Goal: Navigation & Orientation: Find specific page/section

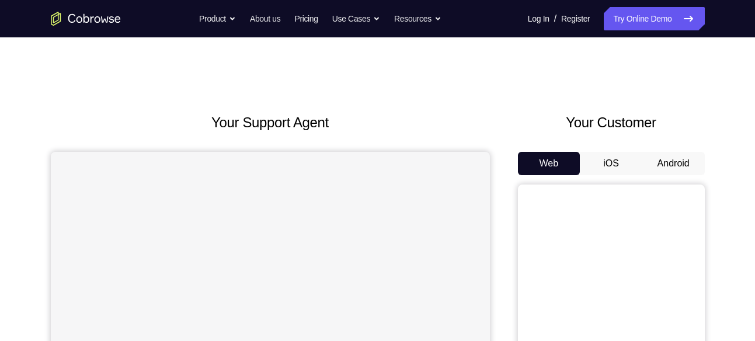
click at [665, 159] on button "Android" at bounding box center [673, 163] width 62 height 23
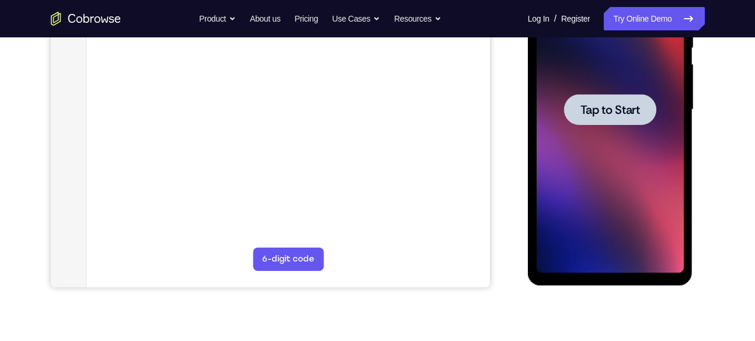
scroll to position [55, 0]
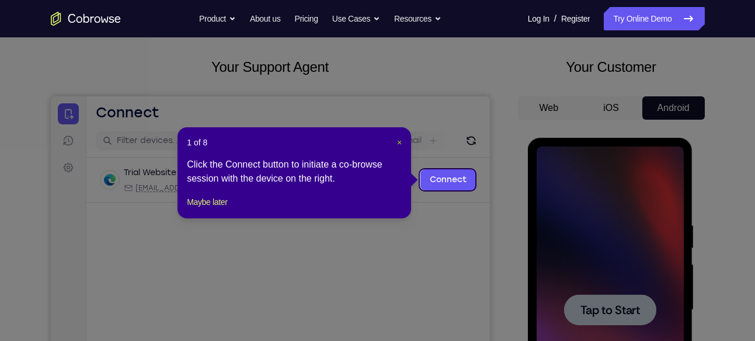
click at [402, 142] on span "×" at bounding box center [399, 142] width 5 height 9
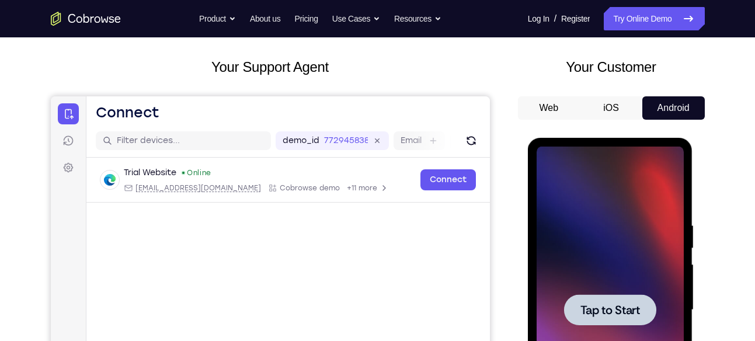
click at [666, 292] on div at bounding box center [610, 310] width 147 height 327
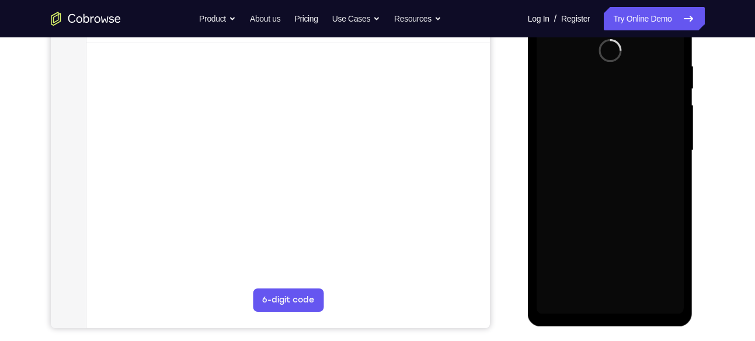
scroll to position [221, 0]
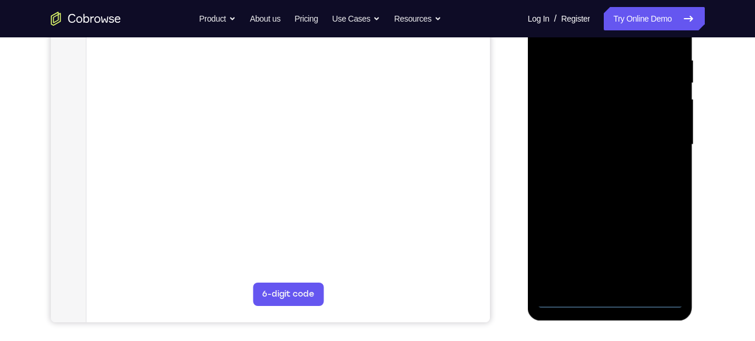
click at [612, 303] on div at bounding box center [610, 144] width 147 height 327
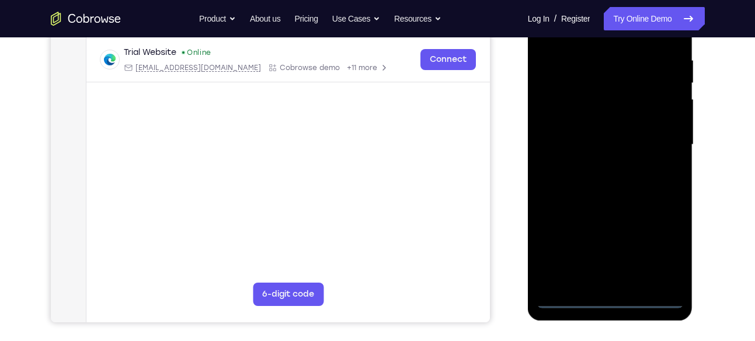
click at [656, 253] on div at bounding box center [610, 144] width 147 height 327
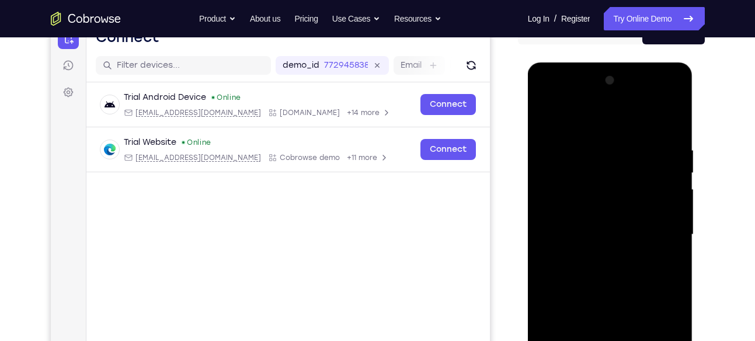
scroll to position [130, 0]
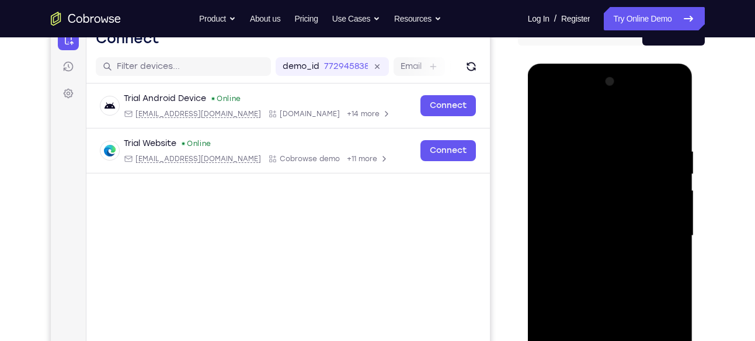
click at [561, 102] on div at bounding box center [610, 235] width 147 height 327
click at [662, 225] on div at bounding box center [610, 235] width 147 height 327
click at [600, 256] on div at bounding box center [610, 235] width 147 height 327
click at [618, 221] on div at bounding box center [610, 235] width 147 height 327
click at [618, 215] on div at bounding box center [610, 235] width 147 height 327
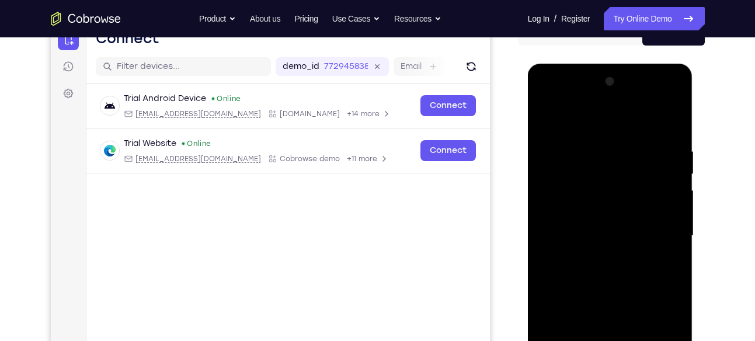
click at [611, 234] on div at bounding box center [610, 235] width 147 height 327
click at [609, 276] on div at bounding box center [610, 235] width 147 height 327
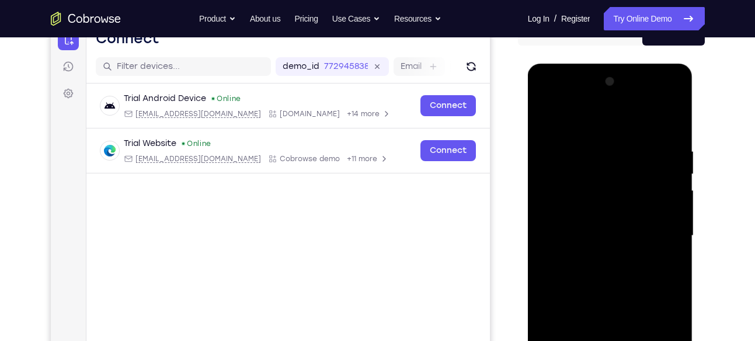
click at [609, 276] on div at bounding box center [610, 235] width 147 height 327
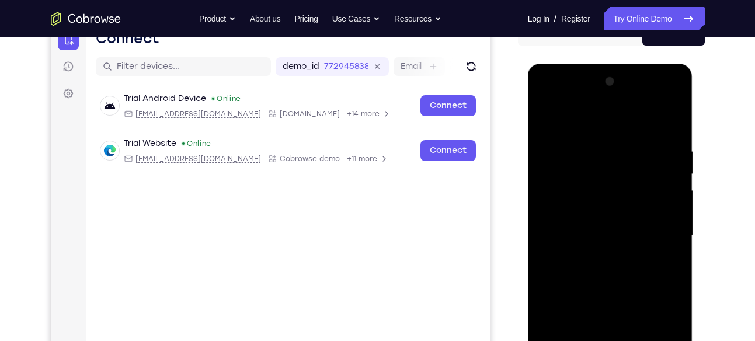
click at [609, 276] on div at bounding box center [610, 235] width 147 height 327
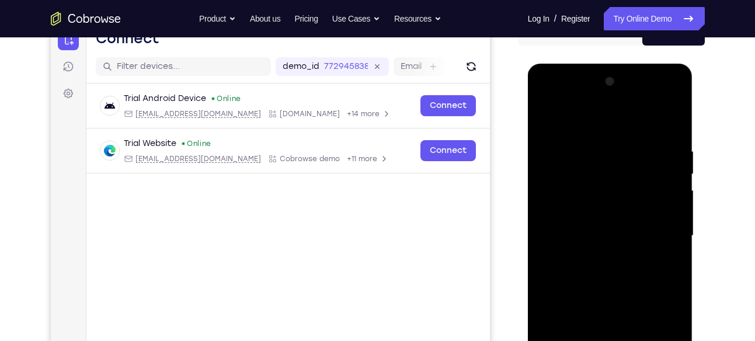
click at [609, 276] on div at bounding box center [610, 235] width 147 height 327
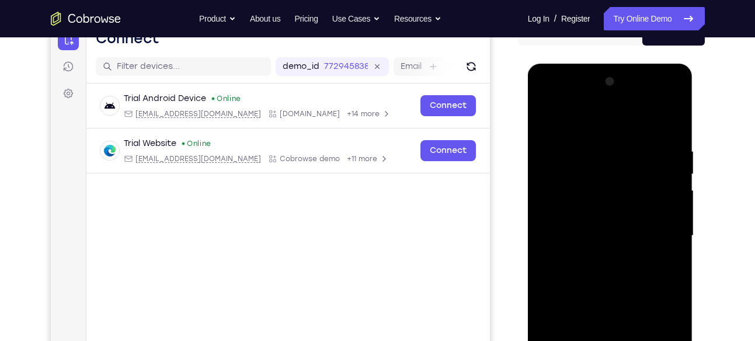
click at [609, 276] on div at bounding box center [610, 235] width 147 height 327
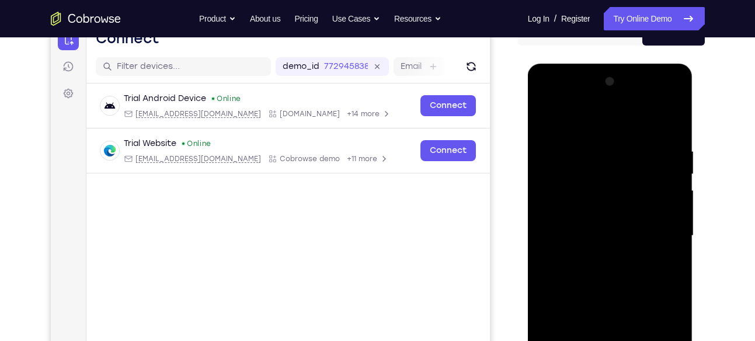
click at [609, 276] on div at bounding box center [610, 235] width 147 height 327
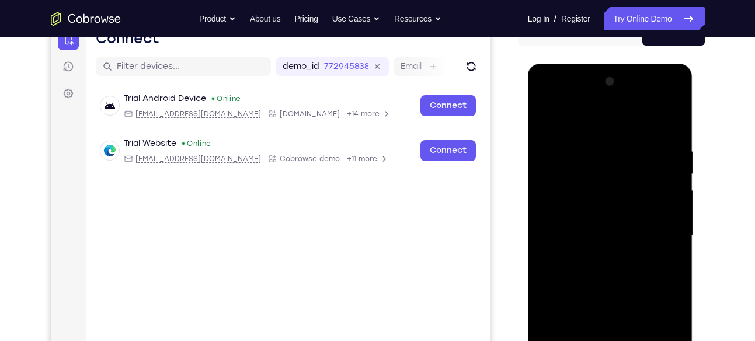
click at [609, 276] on div at bounding box center [610, 235] width 147 height 327
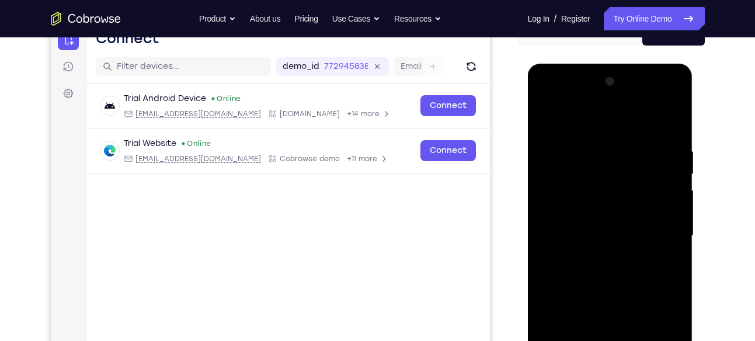
click at [609, 276] on div at bounding box center [610, 235] width 147 height 327
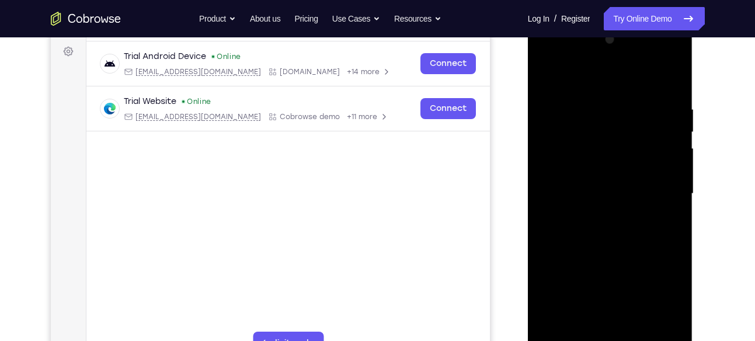
scroll to position [183, 0]
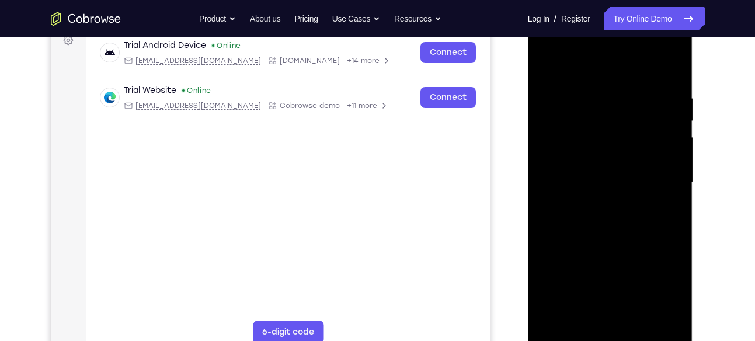
click at [618, 236] on div at bounding box center [610, 182] width 147 height 327
click at [637, 321] on div at bounding box center [610, 182] width 147 height 327
click at [613, 245] on div at bounding box center [610, 182] width 147 height 327
drag, startPoint x: 646, startPoint y: 123, endPoint x: 559, endPoint y: 129, distance: 87.8
click at [559, 129] on div at bounding box center [610, 182] width 147 height 327
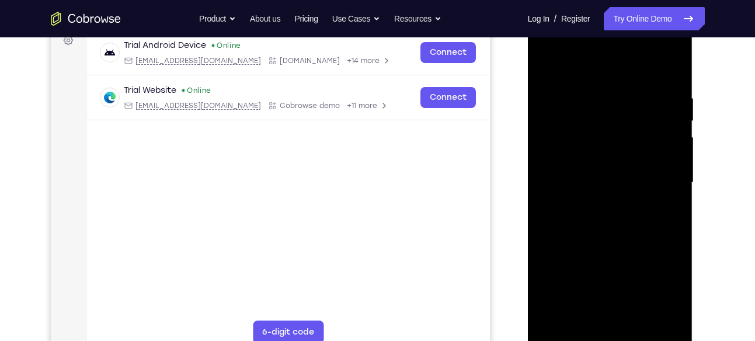
drag, startPoint x: 637, startPoint y: 118, endPoint x: 498, endPoint y: 137, distance: 139.7
click at [528, 137] on html "Online web based iOS Simulators and Android Emulators. Run iPhone, iPad, Mobile…" at bounding box center [611, 186] width 166 height 350
drag, startPoint x: 648, startPoint y: 119, endPoint x: 520, endPoint y: 129, distance: 128.3
click at [528, 129] on html "Online web based iOS Simulators and Android Emulators. Run iPhone, iPad, Mobile…" at bounding box center [611, 186] width 166 height 350
click at [609, 77] on div at bounding box center [610, 182] width 147 height 327
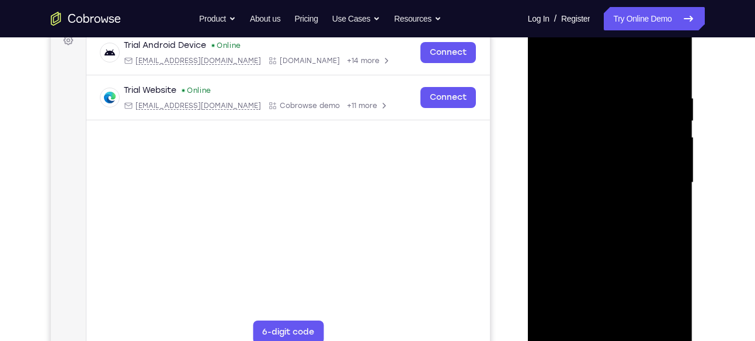
click at [592, 173] on div at bounding box center [610, 182] width 147 height 327
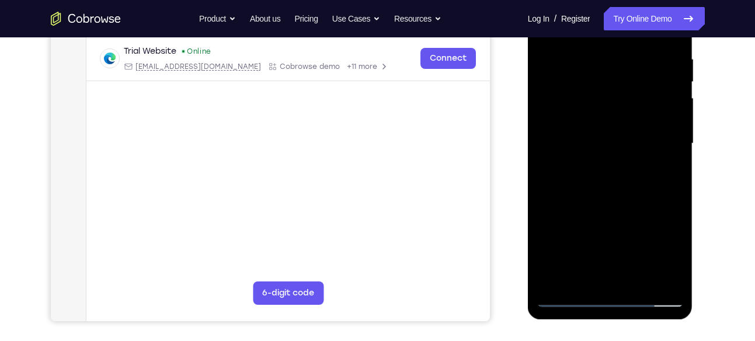
click at [596, 275] on div at bounding box center [610, 143] width 147 height 327
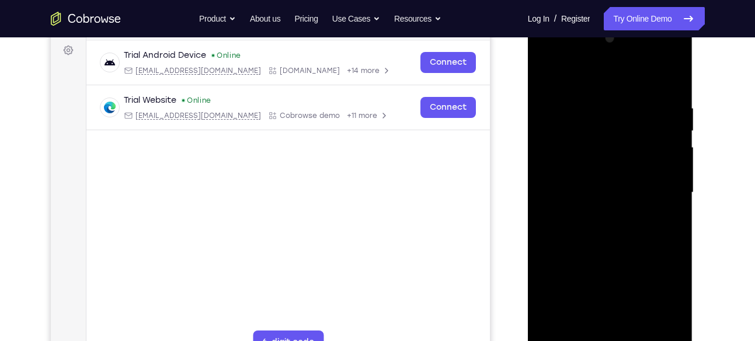
scroll to position [172, 0]
click at [547, 79] on div at bounding box center [610, 193] width 147 height 327
click at [547, 74] on div at bounding box center [610, 193] width 147 height 327
click at [677, 73] on div at bounding box center [610, 193] width 147 height 327
click at [548, 74] on div at bounding box center [610, 193] width 147 height 327
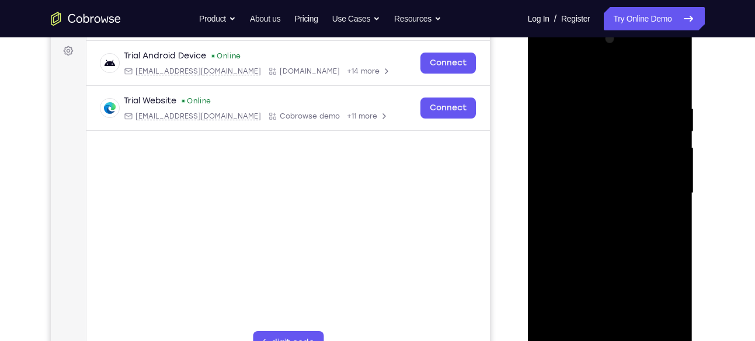
click at [592, 92] on div at bounding box center [610, 193] width 147 height 327
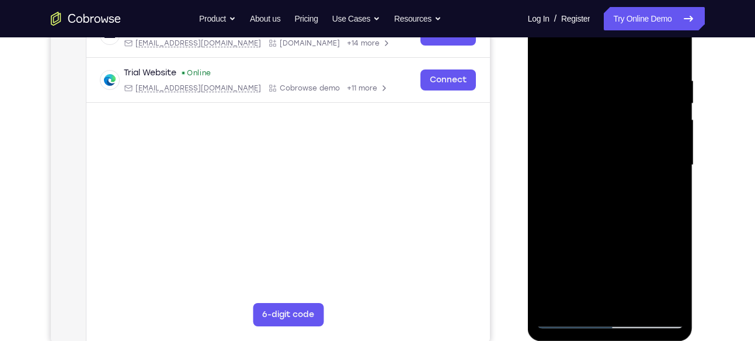
scroll to position [184, 0]
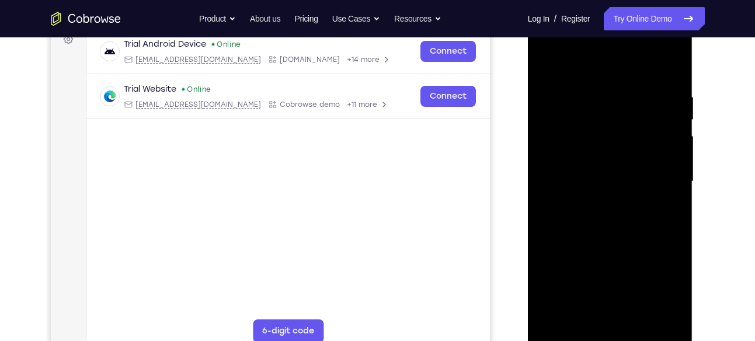
click at [674, 196] on div at bounding box center [610, 181] width 147 height 327
click at [672, 206] on div at bounding box center [610, 181] width 147 height 327
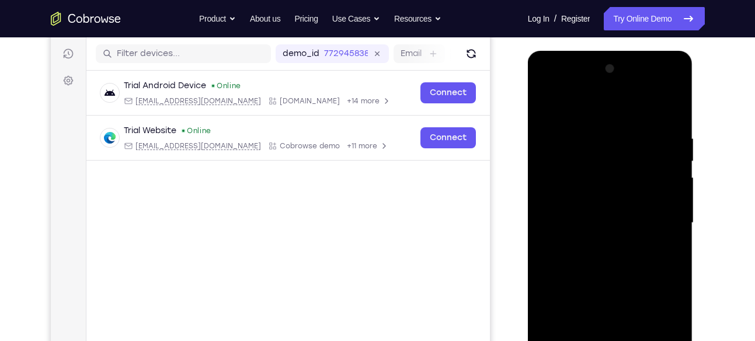
scroll to position [141, 0]
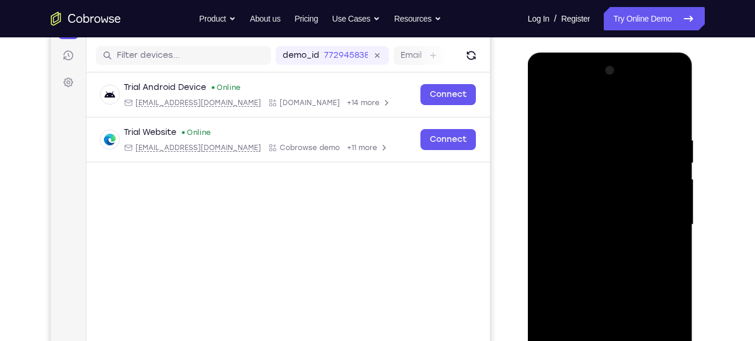
click at [672, 206] on div at bounding box center [610, 224] width 147 height 327
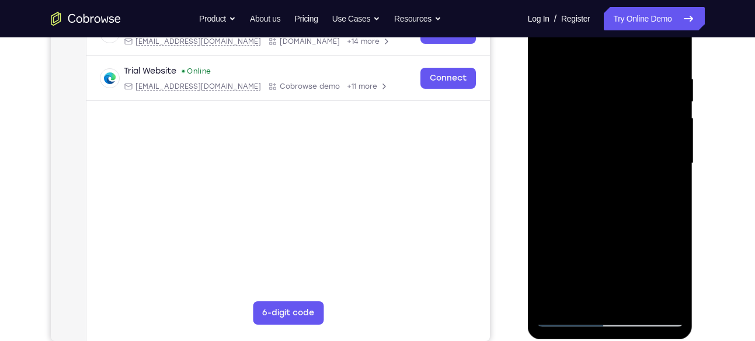
scroll to position [203, 0]
click at [672, 206] on div at bounding box center [610, 162] width 147 height 327
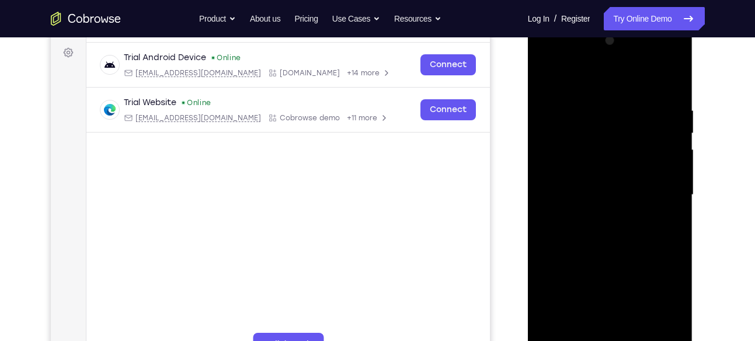
scroll to position [172, 0]
click at [672, 206] on div at bounding box center [610, 193] width 147 height 327
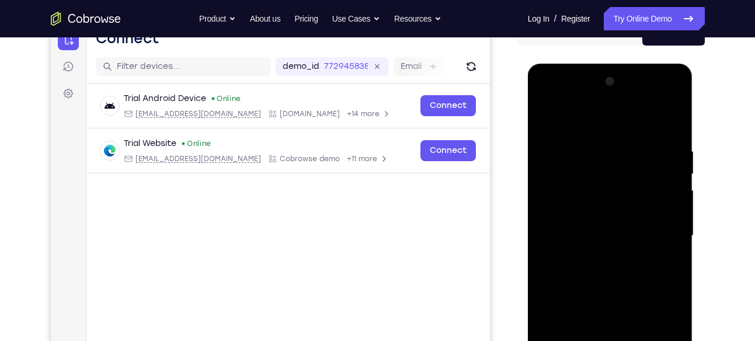
scroll to position [128, 0]
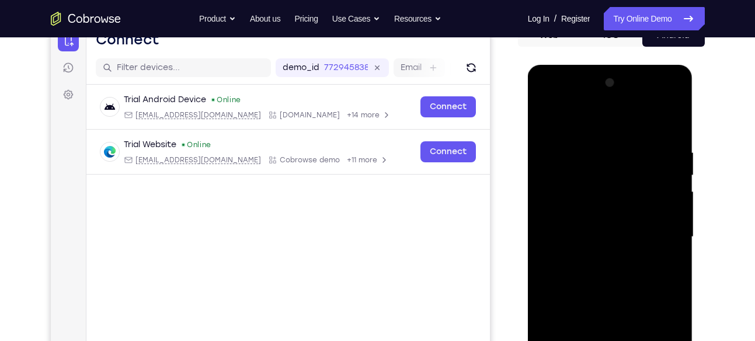
click at [669, 126] on div at bounding box center [610, 237] width 147 height 327
drag, startPoint x: 608, startPoint y: 162, endPoint x: 596, endPoint y: 291, distance: 130.2
click at [596, 291] on div at bounding box center [610, 237] width 147 height 327
drag, startPoint x: 611, startPoint y: 150, endPoint x: 594, endPoint y: 291, distance: 142.3
click at [594, 291] on div at bounding box center [610, 237] width 147 height 327
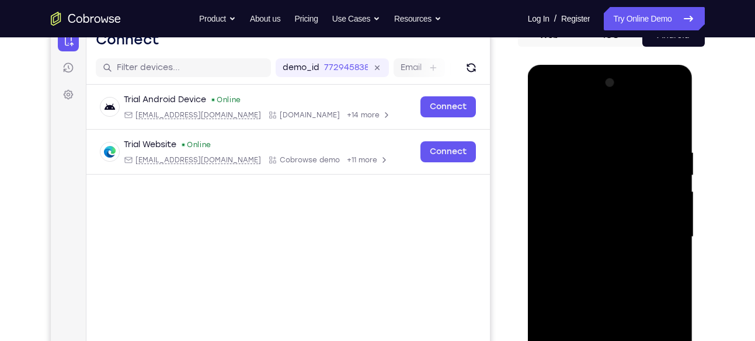
drag, startPoint x: 609, startPoint y: 127, endPoint x: 593, endPoint y: 291, distance: 165.4
click at [593, 291] on div at bounding box center [610, 237] width 147 height 327
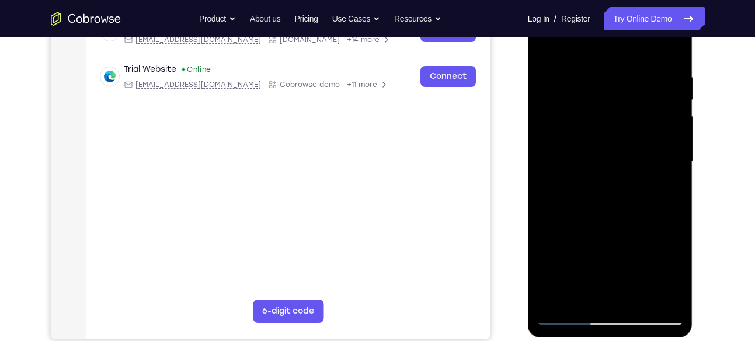
scroll to position [265, 0]
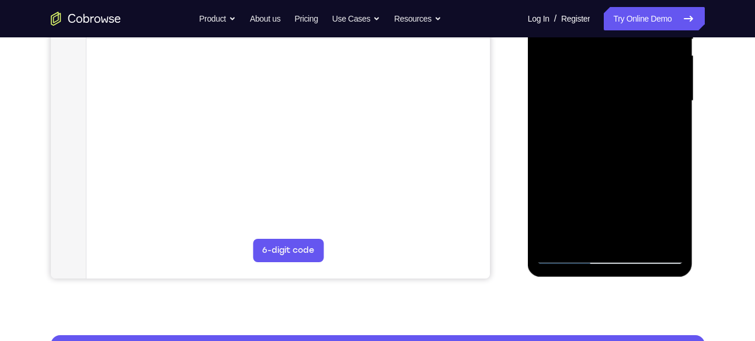
click at [677, 239] on div at bounding box center [610, 101] width 147 height 327
click at [641, 236] on div at bounding box center [610, 101] width 147 height 327
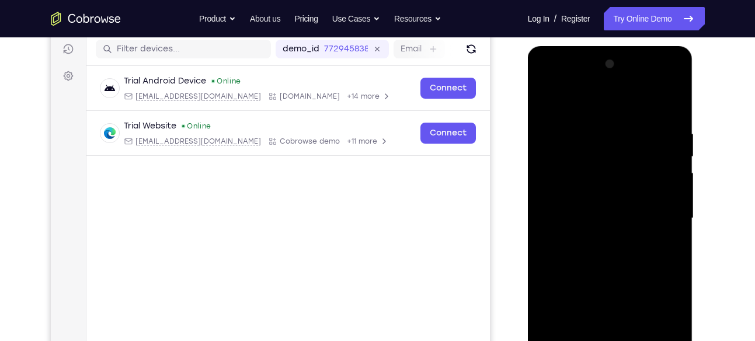
scroll to position [147, 0]
click at [549, 102] on div at bounding box center [610, 218] width 147 height 327
click at [591, 123] on div at bounding box center [610, 218] width 147 height 327
click at [666, 172] on div at bounding box center [610, 218] width 147 height 327
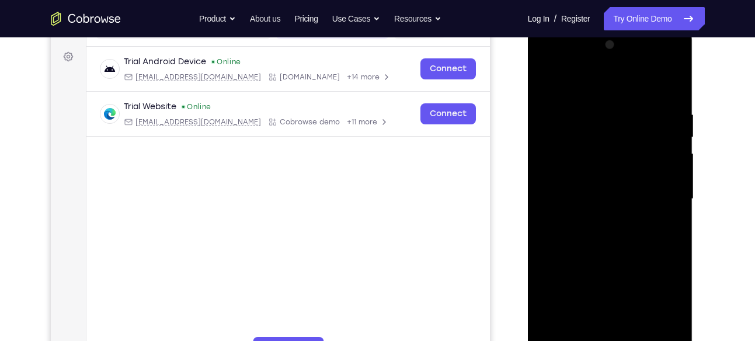
scroll to position [166, 0]
click at [666, 173] on div at bounding box center [610, 199] width 147 height 327
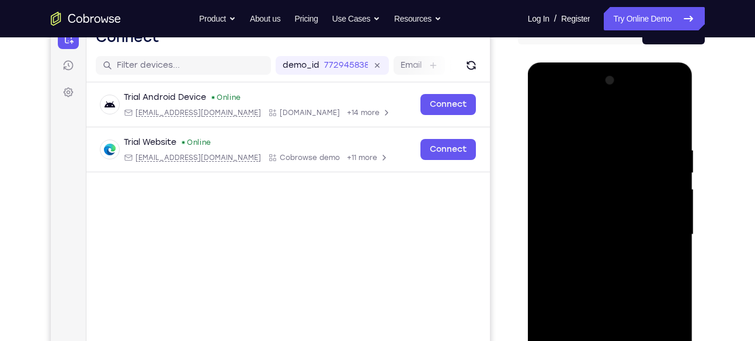
scroll to position [130, 0]
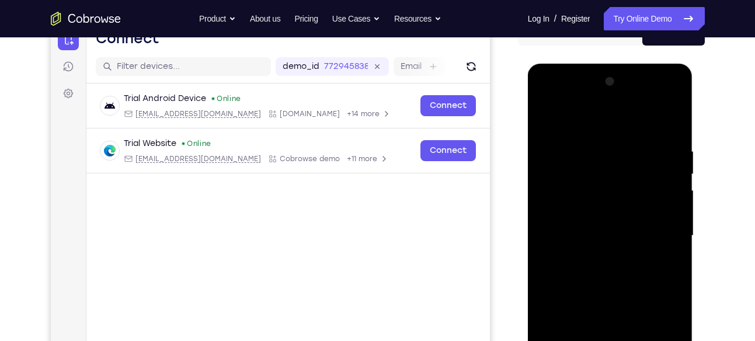
click at [669, 168] on div at bounding box center [610, 235] width 147 height 327
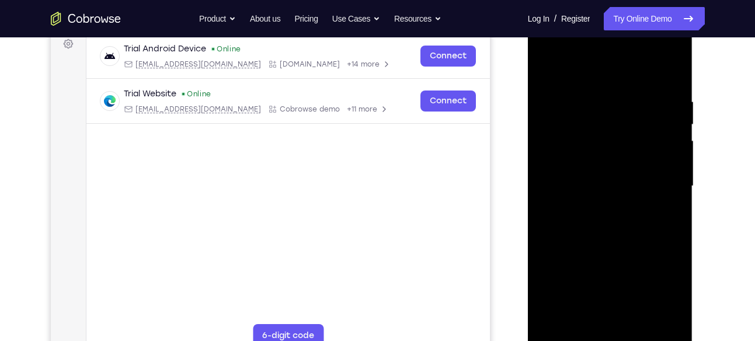
click at [669, 168] on div at bounding box center [610, 186] width 147 height 327
click at [670, 167] on div at bounding box center [610, 186] width 147 height 327
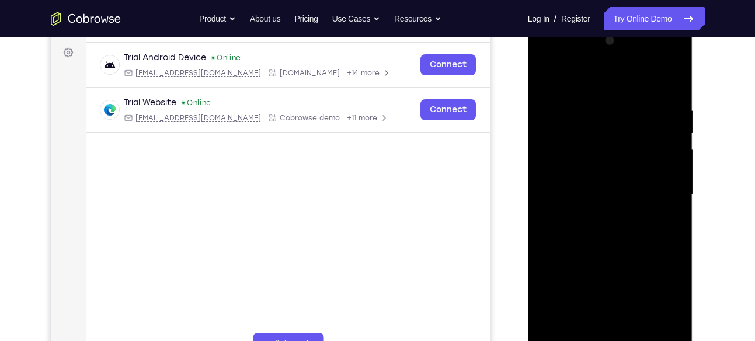
scroll to position [170, 0]
drag, startPoint x: 669, startPoint y: 127, endPoint x: 534, endPoint y: 206, distance: 156.8
click at [534, 206] on div at bounding box center [610, 197] width 165 height 348
drag, startPoint x: 672, startPoint y: 178, endPoint x: 454, endPoint y: 214, distance: 221.5
click at [528, 214] on html "Online web based iOS Simulators and Android Emulators. Run iPhone, iPad, Mobile…" at bounding box center [611, 198] width 166 height 350
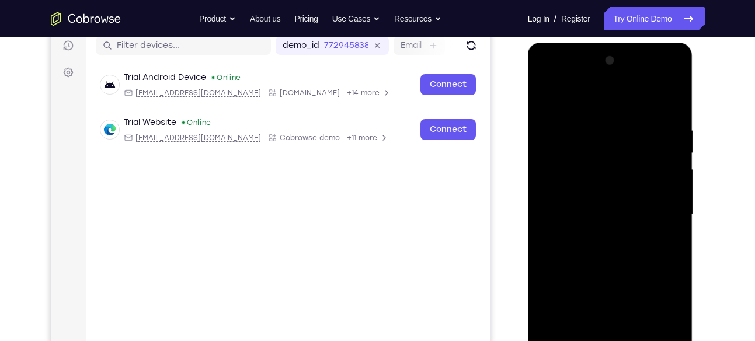
scroll to position [149, 0]
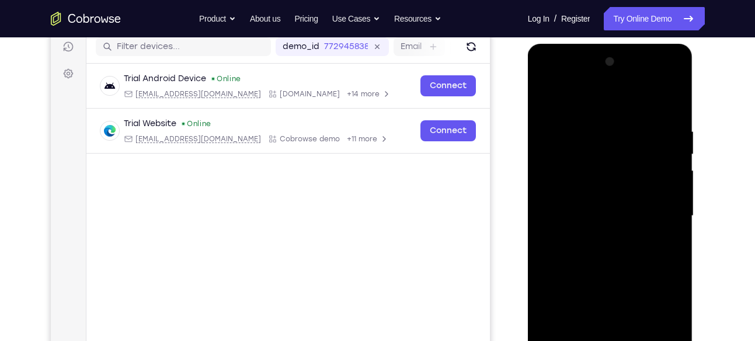
click at [675, 190] on div at bounding box center [610, 216] width 147 height 327
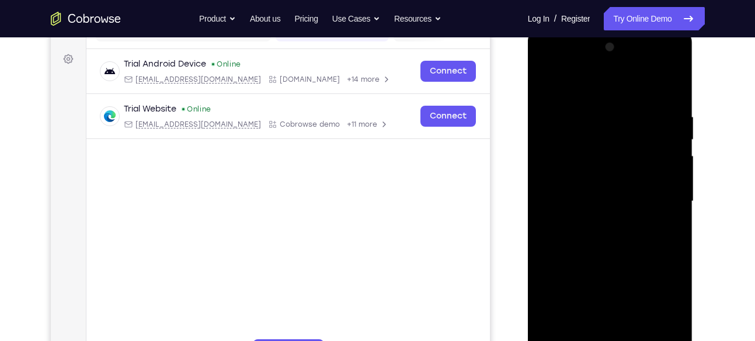
scroll to position [156, 0]
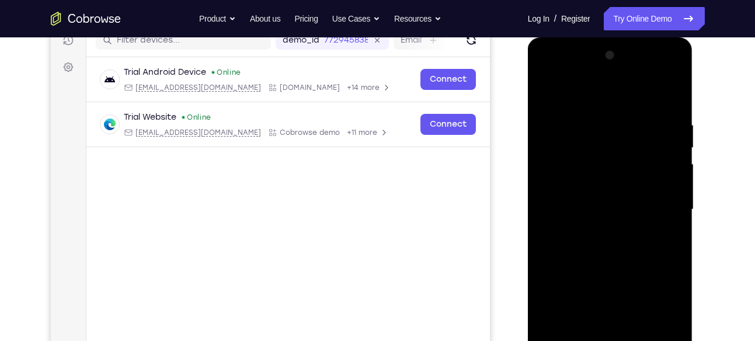
click at [675, 190] on div at bounding box center [610, 209] width 147 height 327
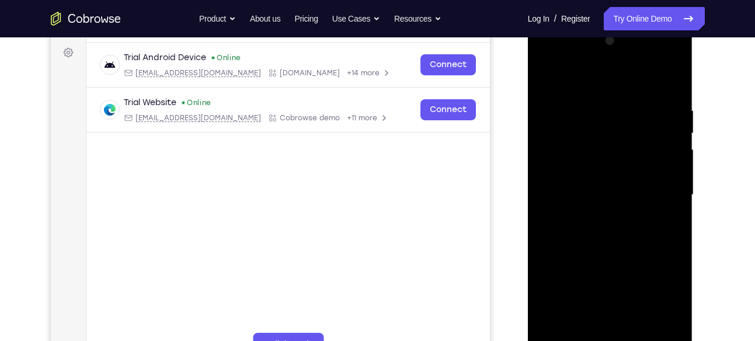
scroll to position [170, 0]
click at [675, 190] on div at bounding box center [610, 195] width 147 height 327
click at [675, 190] on div at bounding box center [610, 196] width 147 height 327
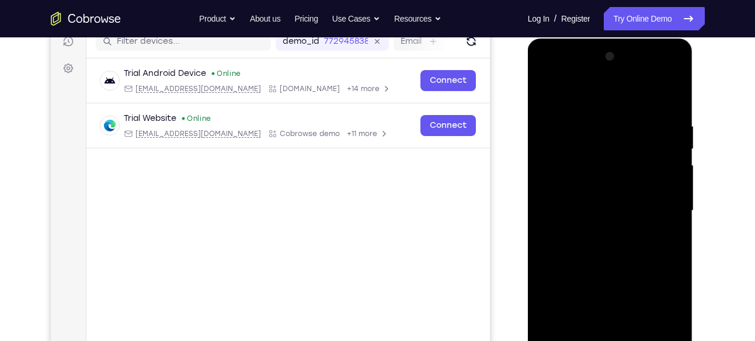
scroll to position [154, 0]
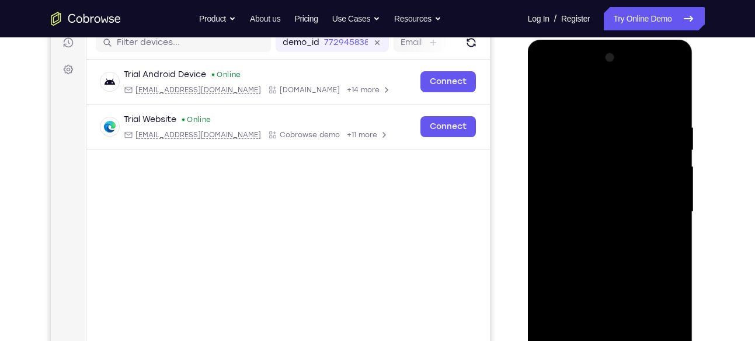
click at [675, 190] on div at bounding box center [610, 211] width 147 height 327
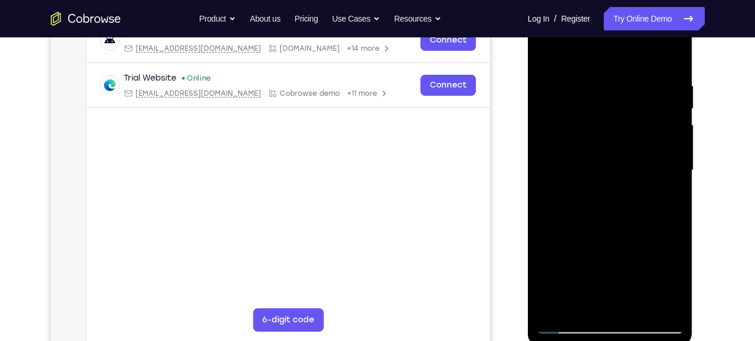
scroll to position [194, 0]
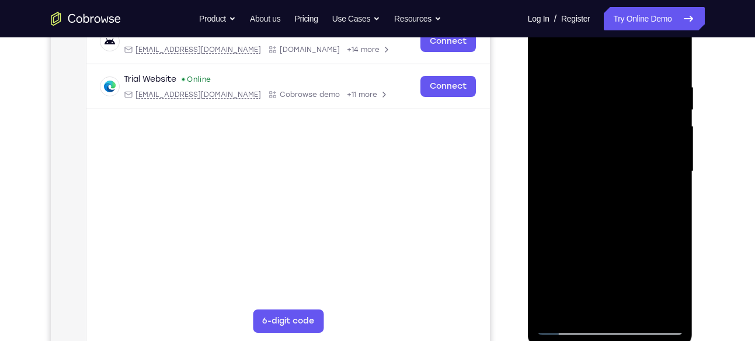
click at [675, 190] on div at bounding box center [610, 171] width 147 height 327
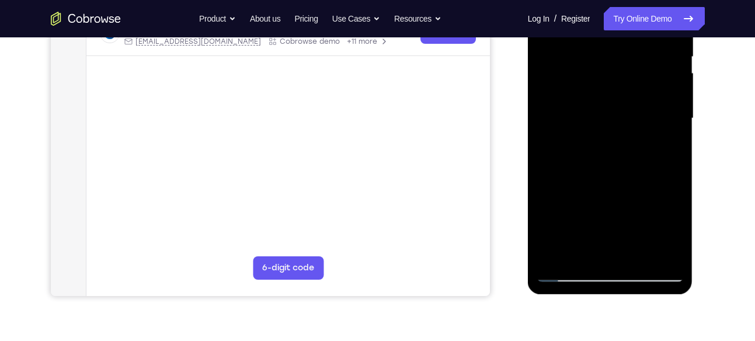
scroll to position [248, 0]
click at [655, 250] on div at bounding box center [610, 117] width 147 height 327
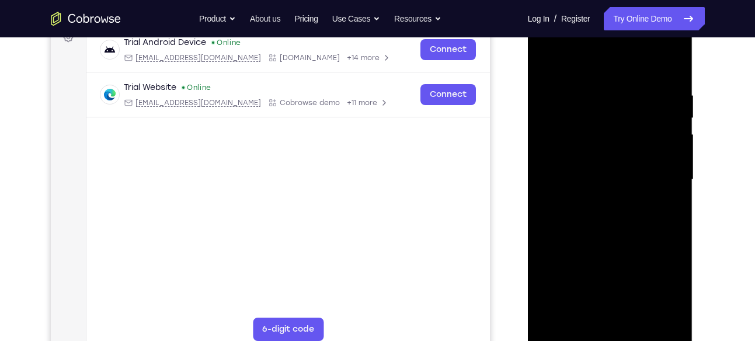
scroll to position [184, 0]
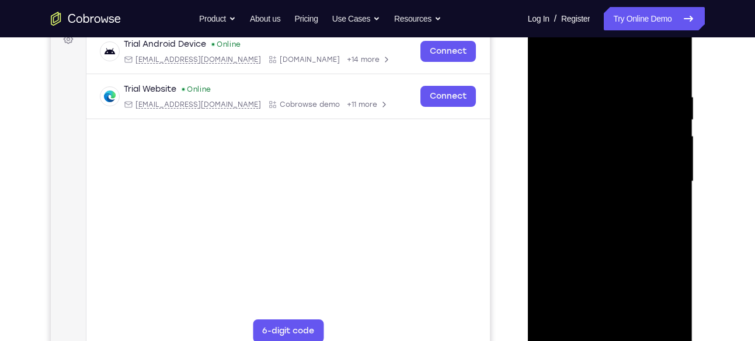
click at [668, 168] on div at bounding box center [610, 181] width 147 height 327
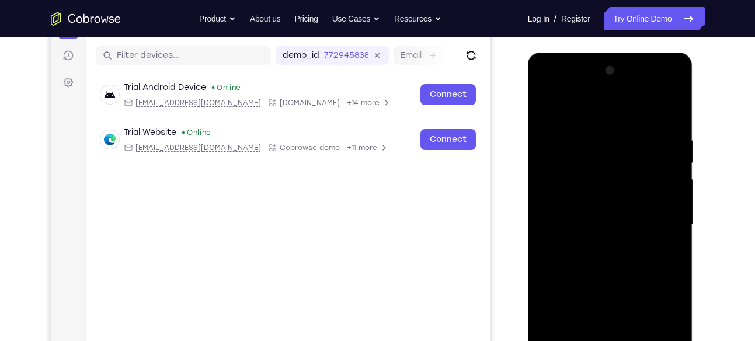
scroll to position [137, 0]
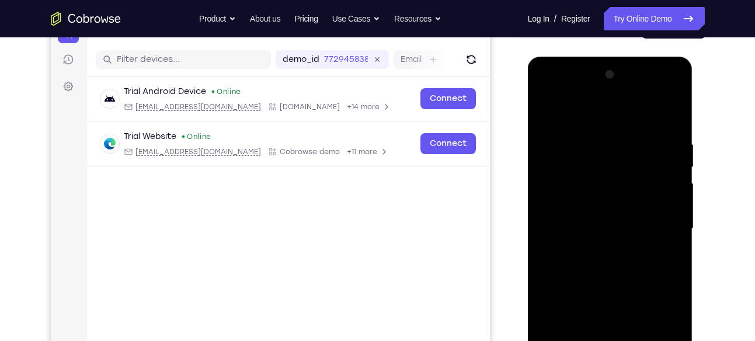
click at [671, 117] on div at bounding box center [610, 228] width 147 height 327
drag, startPoint x: 611, startPoint y: 159, endPoint x: 591, endPoint y: 284, distance: 126.6
click at [591, 284] on div at bounding box center [610, 228] width 147 height 327
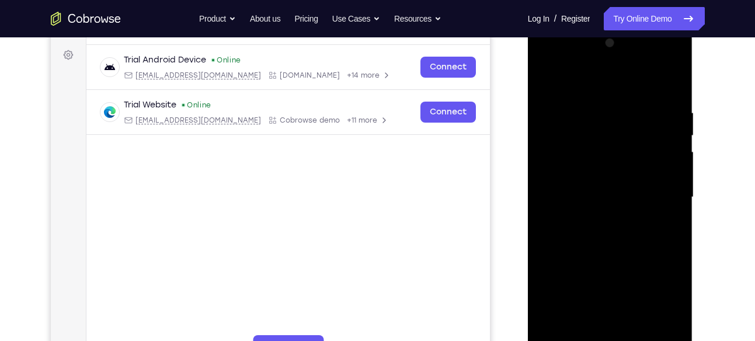
scroll to position [156, 0]
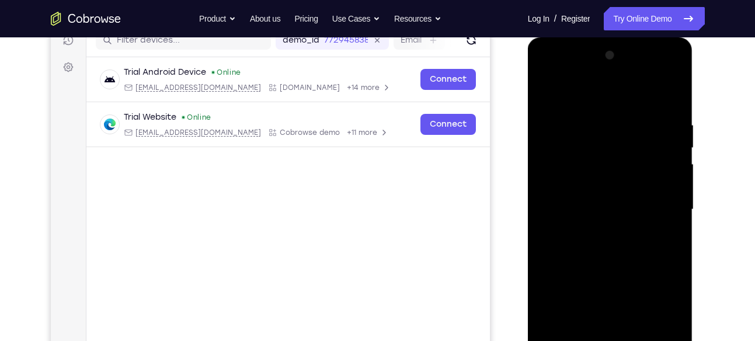
click at [594, 123] on div at bounding box center [610, 209] width 147 height 327
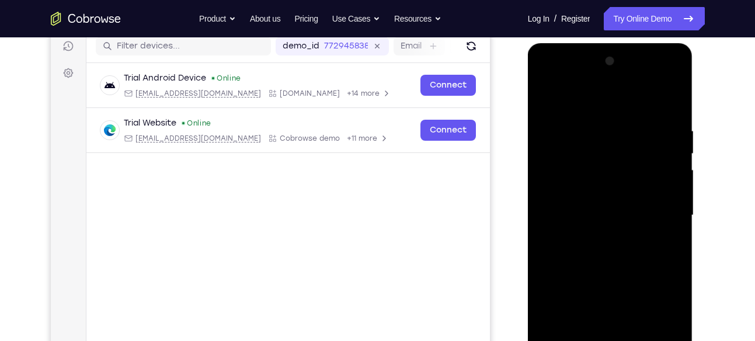
click at [669, 178] on div at bounding box center [610, 215] width 147 height 327
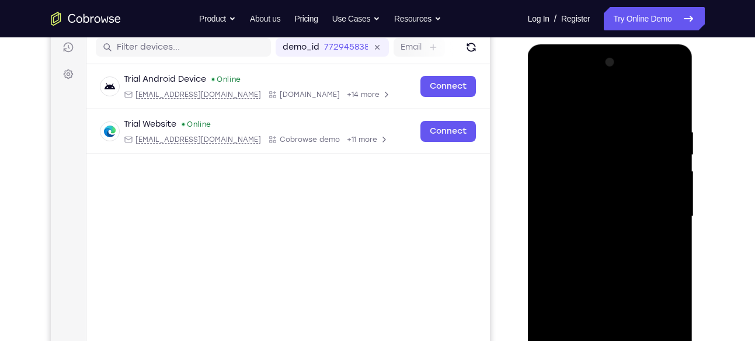
click at [669, 178] on div at bounding box center [610, 216] width 147 height 327
click at [672, 141] on div at bounding box center [610, 216] width 147 height 327
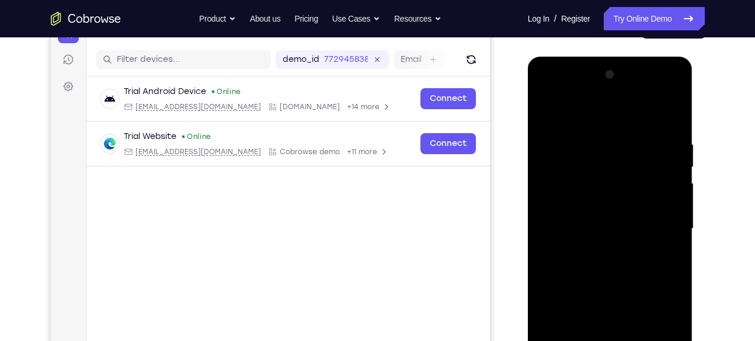
scroll to position [136, 0]
click at [671, 119] on div at bounding box center [610, 229] width 147 height 327
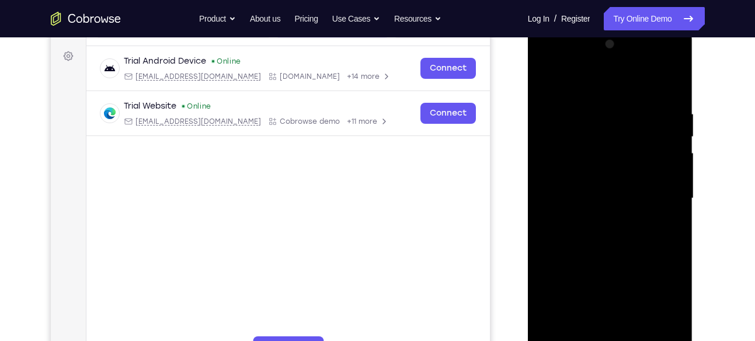
scroll to position [99, 0]
